Goal: Find specific page/section: Find specific page/section

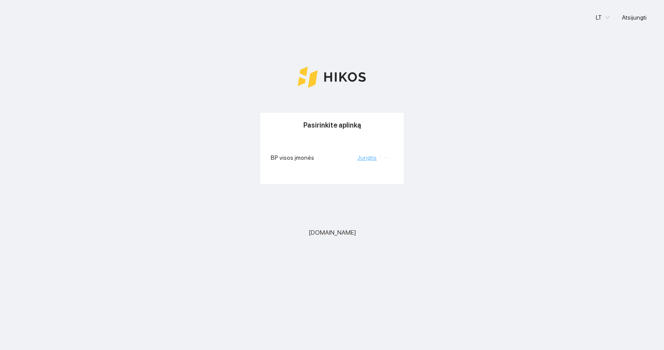
click at [368, 157] on link "Jungtis" at bounding box center [367, 157] width 20 height 7
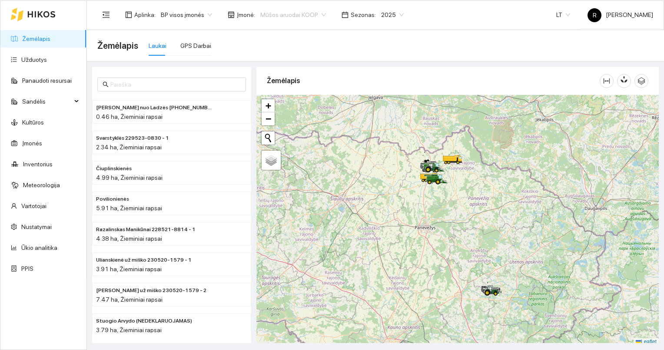
click at [318, 16] on span "Mūšos aruodai KOOP" at bounding box center [293, 14] width 66 height 13
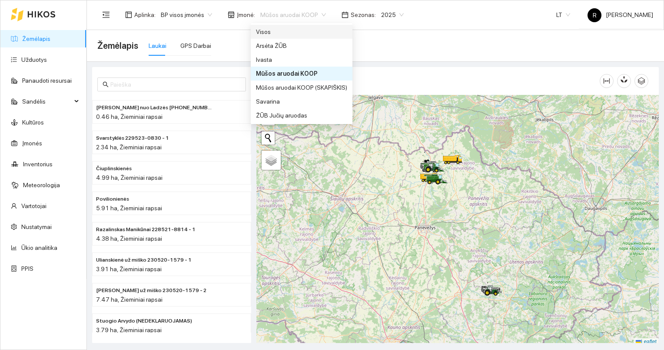
click at [269, 33] on div "Visos" at bounding box center [301, 32] width 91 height 10
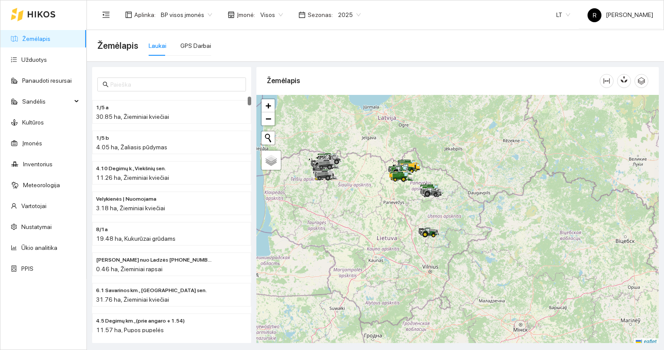
scroll to position [2, 0]
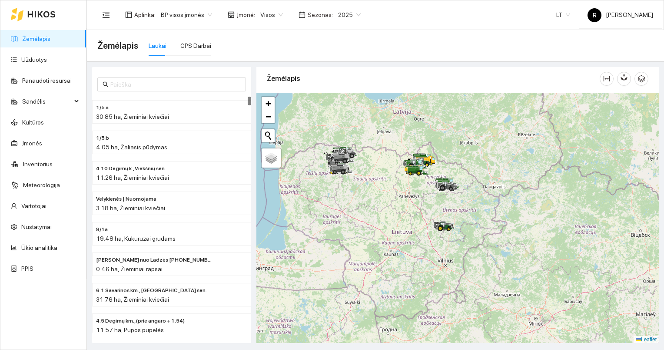
drag, startPoint x: 357, startPoint y: 178, endPoint x: 387, endPoint y: 176, distance: 30.1
click at [387, 176] on div at bounding box center [458, 218] width 403 height 250
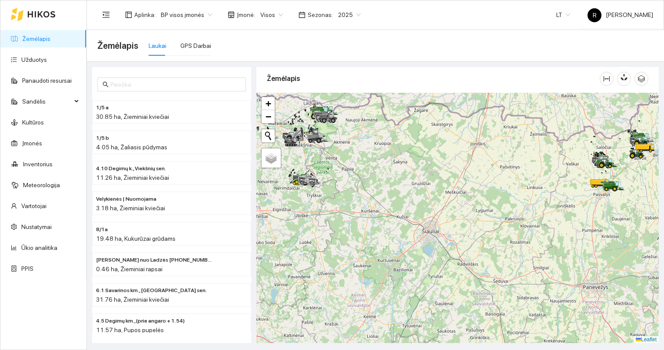
drag, startPoint x: 350, startPoint y: 162, endPoint x: 409, endPoint y: 204, distance: 72.5
click at [409, 204] on div at bounding box center [458, 218] width 403 height 250
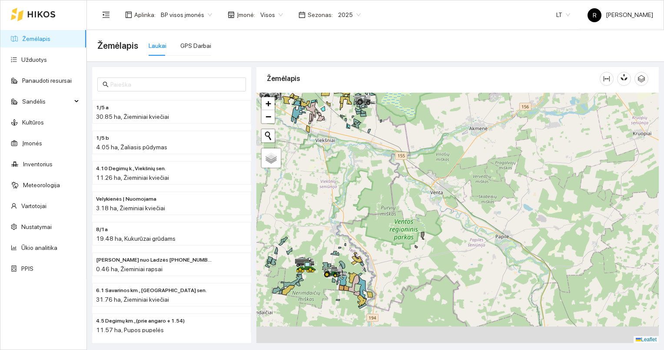
drag, startPoint x: 346, startPoint y: 239, endPoint x: 428, endPoint y: 174, distance: 104.3
click at [428, 174] on div at bounding box center [458, 218] width 403 height 250
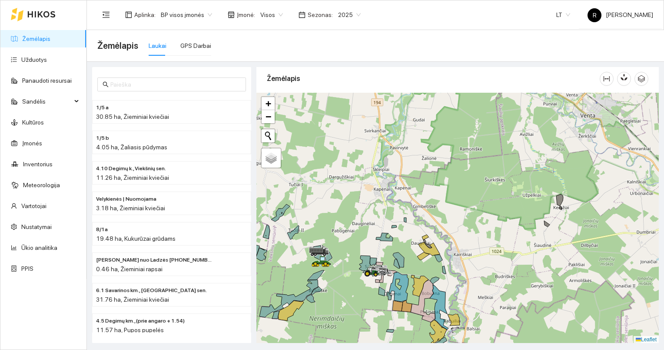
drag, startPoint x: 371, startPoint y: 205, endPoint x: 376, endPoint y: 160, distance: 45.5
click at [376, 161] on div at bounding box center [458, 218] width 403 height 250
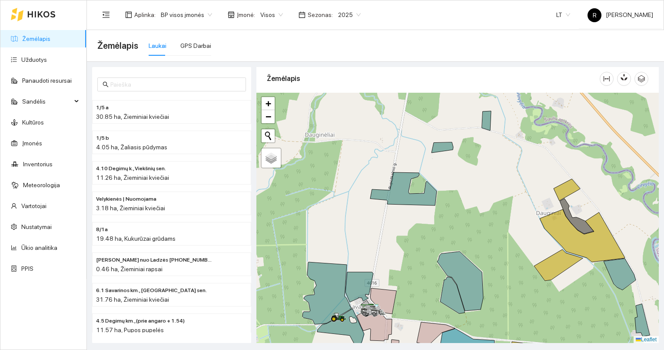
drag, startPoint x: 371, startPoint y: 246, endPoint x: 379, endPoint y: 160, distance: 86.5
click at [379, 162] on div at bounding box center [458, 218] width 403 height 250
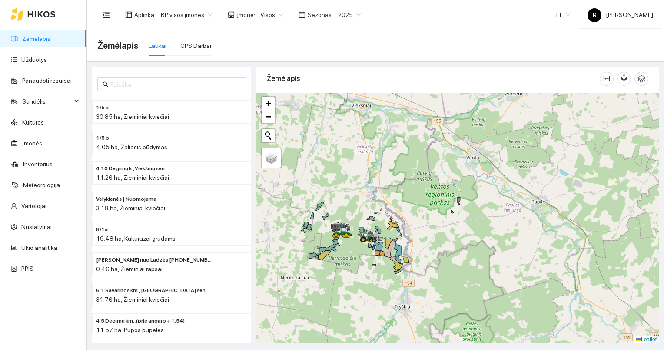
drag, startPoint x: 367, startPoint y: 161, endPoint x: 368, endPoint y: 269, distance: 108.3
click at [368, 269] on div at bounding box center [458, 218] width 403 height 250
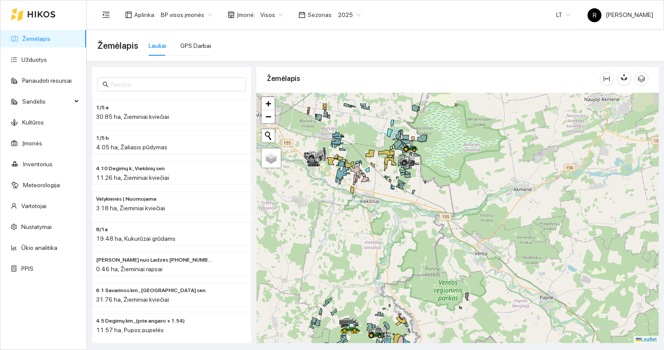
drag, startPoint x: 358, startPoint y: 171, endPoint x: 371, endPoint y: 238, distance: 68.6
click at [370, 240] on div at bounding box center [458, 218] width 403 height 250
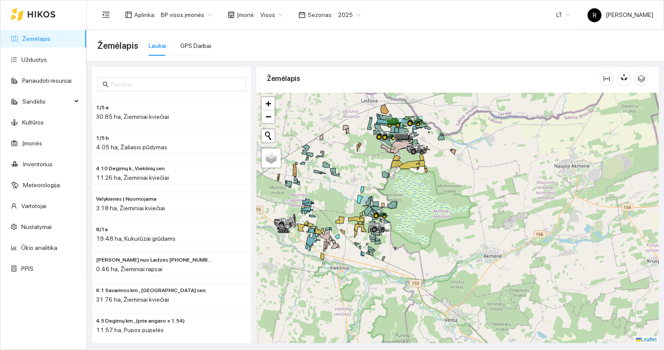
drag, startPoint x: 384, startPoint y: 194, endPoint x: 332, endPoint y: 231, distance: 63.9
click at [332, 231] on div at bounding box center [458, 218] width 403 height 250
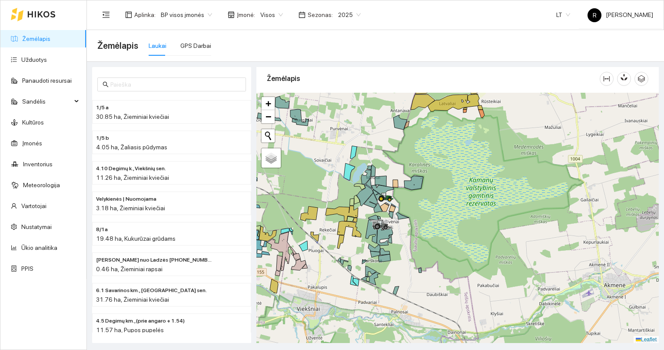
drag, startPoint x: 329, startPoint y: 229, endPoint x: 422, endPoint y: 234, distance: 93.6
click at [422, 234] on div at bounding box center [458, 218] width 403 height 250
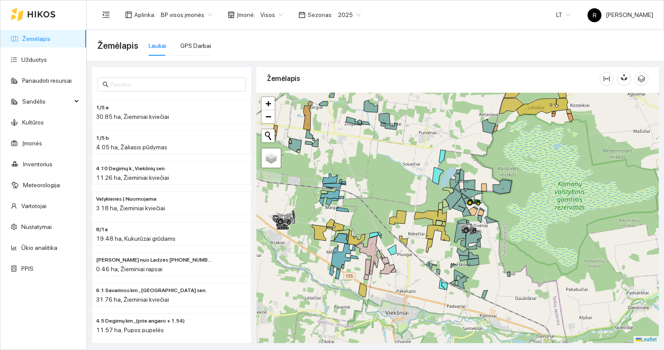
drag, startPoint x: 322, startPoint y: 224, endPoint x: 394, endPoint y: 228, distance: 72.7
click at [394, 228] on div at bounding box center [458, 218] width 403 height 250
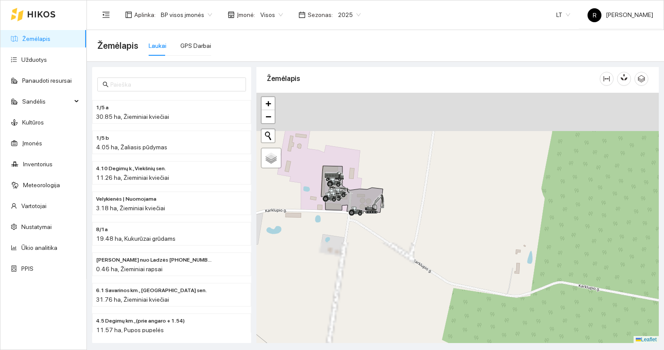
drag, startPoint x: 337, startPoint y: 181, endPoint x: 385, endPoint y: 255, distance: 88.6
click at [385, 255] on div at bounding box center [458, 218] width 403 height 250
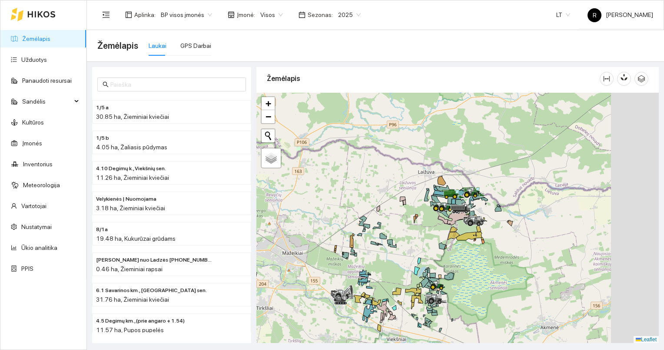
drag, startPoint x: 522, startPoint y: 191, endPoint x: 357, endPoint y: 277, distance: 186.1
click at [352, 284] on div at bounding box center [458, 218] width 403 height 250
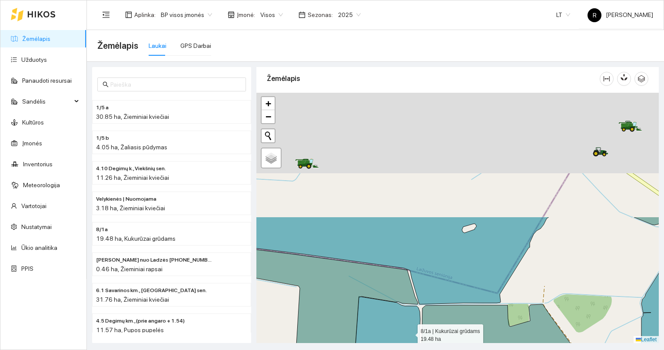
drag, startPoint x: 407, startPoint y: 169, endPoint x: 413, endPoint y: 340, distance: 171.9
click at [413, 341] on icon at bounding box center [386, 340] width 67 height 89
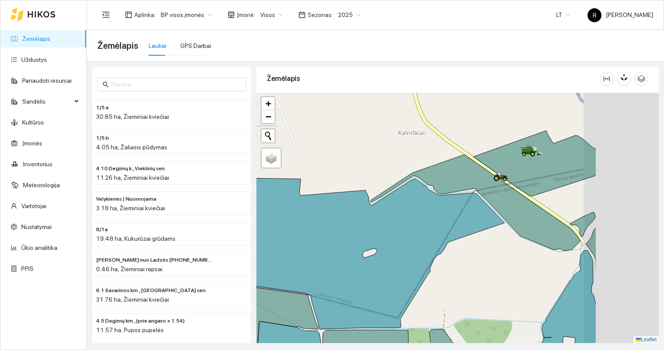
drag, startPoint x: 631, startPoint y: 162, endPoint x: 527, endPoint y: 160, distance: 103.5
click at [527, 160] on div at bounding box center [526, 156] width 5 height 22
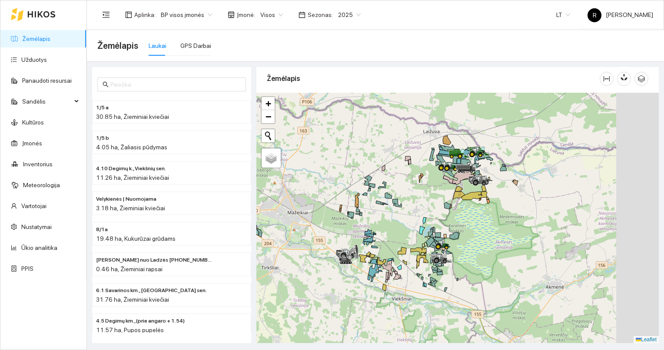
drag, startPoint x: 567, startPoint y: 194, endPoint x: 378, endPoint y: 180, distance: 190.1
click at [377, 181] on div at bounding box center [458, 218] width 403 height 250
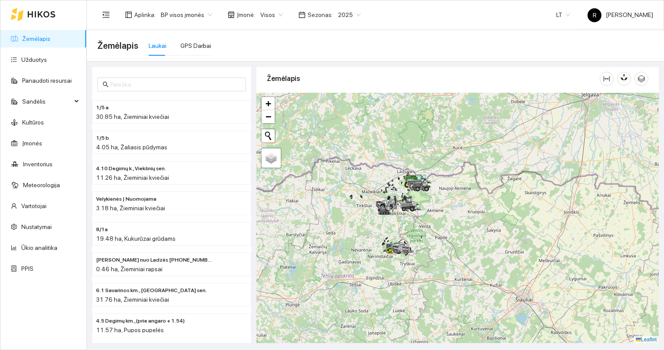
drag, startPoint x: 570, startPoint y: 214, endPoint x: 382, endPoint y: 139, distance: 201.8
click at [384, 139] on div at bounding box center [458, 218] width 403 height 250
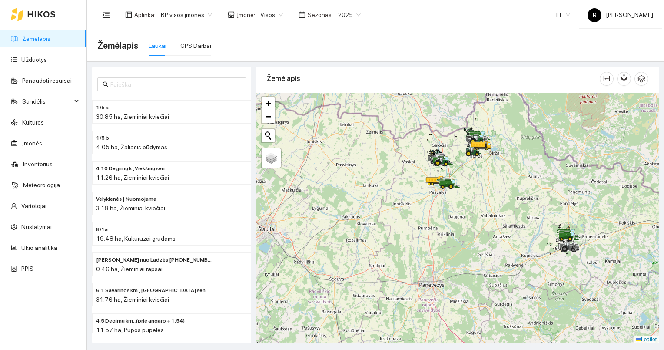
drag, startPoint x: 525, startPoint y: 190, endPoint x: 470, endPoint y: 200, distance: 56.0
click at [477, 212] on div at bounding box center [458, 218] width 403 height 250
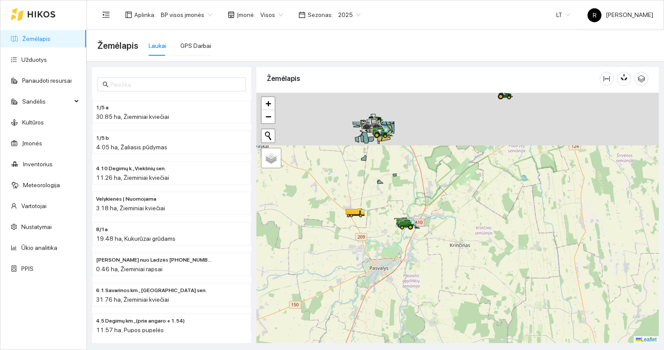
drag, startPoint x: 363, startPoint y: 212, endPoint x: 380, endPoint y: 238, distance: 30.8
click at [379, 237] on div at bounding box center [458, 218] width 403 height 250
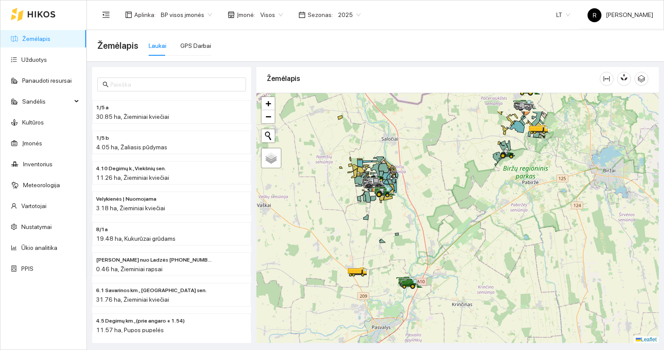
drag, startPoint x: 382, startPoint y: 160, endPoint x: 376, endPoint y: 239, distance: 78.9
click at [375, 240] on div at bounding box center [458, 218] width 403 height 250
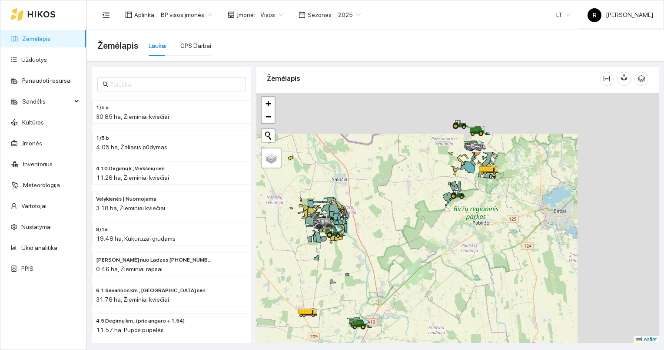
drag, startPoint x: 491, startPoint y: 129, endPoint x: 348, endPoint y: 230, distance: 174.8
click at [348, 230] on div at bounding box center [458, 218] width 403 height 250
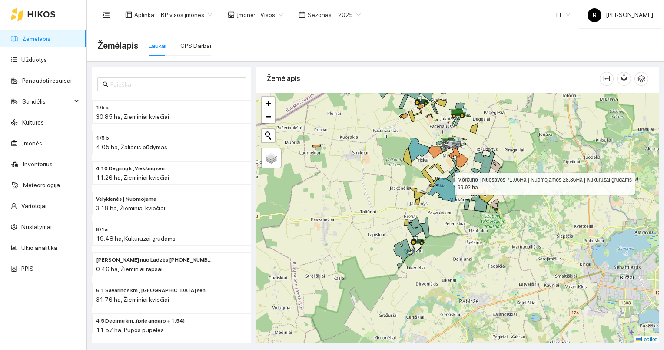
drag, startPoint x: 450, startPoint y: 172, endPoint x: 445, endPoint y: 257, distance: 85.8
click at [444, 202] on icon at bounding box center [443, 190] width 30 height 24
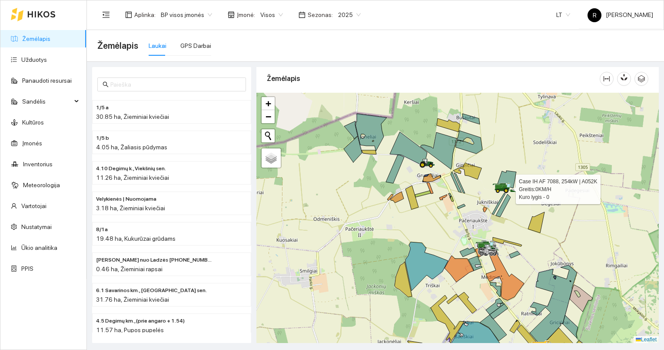
click at [505, 187] on icon at bounding box center [504, 186] width 6 height 5
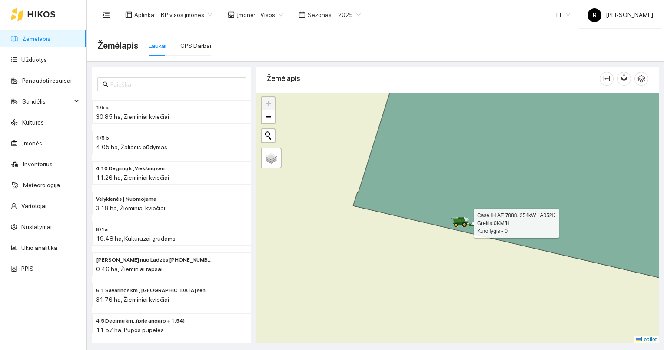
click at [464, 220] on icon at bounding box center [462, 220] width 6 height 5
